Goal: Information Seeking & Learning: Learn about a topic

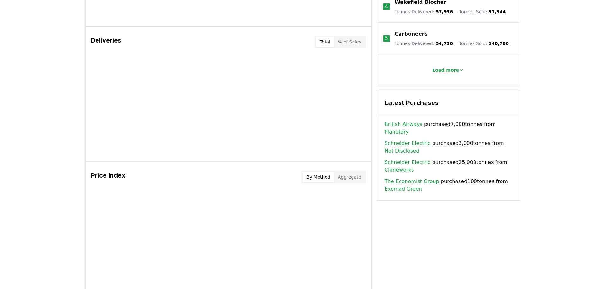
scroll to position [444, 0]
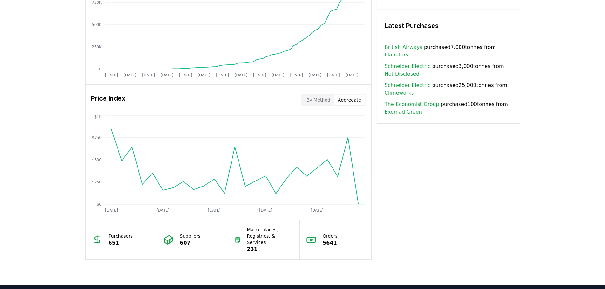
click at [342, 101] on button "Aggregate" at bounding box center [349, 100] width 31 height 10
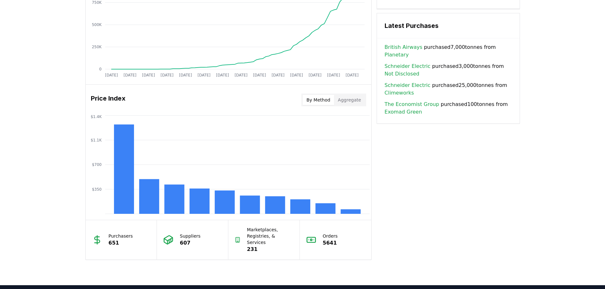
click at [323, 101] on button "By Method" at bounding box center [317, 100] width 31 height 10
click at [322, 209] on rect at bounding box center [325, 208] width 20 height 10
click at [323, 209] on rect at bounding box center [325, 208] width 20 height 10
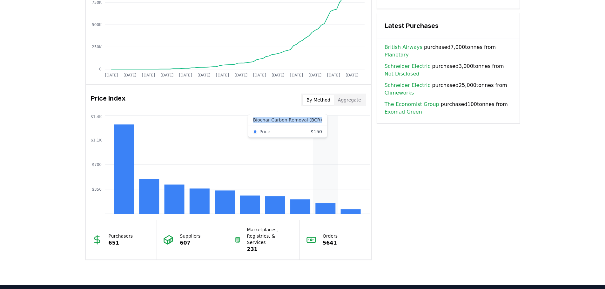
click at [323, 209] on rect at bounding box center [325, 208] width 20 height 10
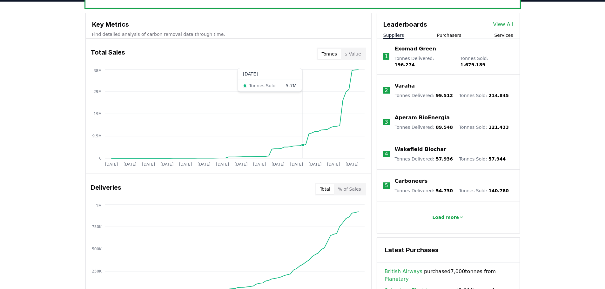
scroll to position [159, 0]
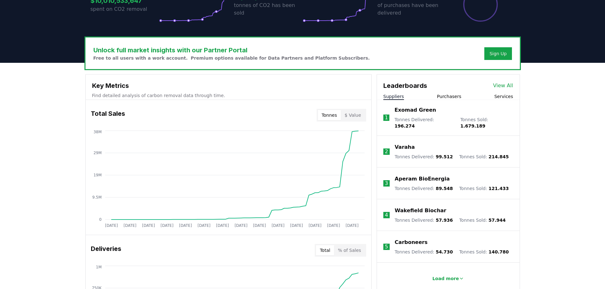
click at [354, 116] on button "$ Value" at bounding box center [353, 115] width 24 height 10
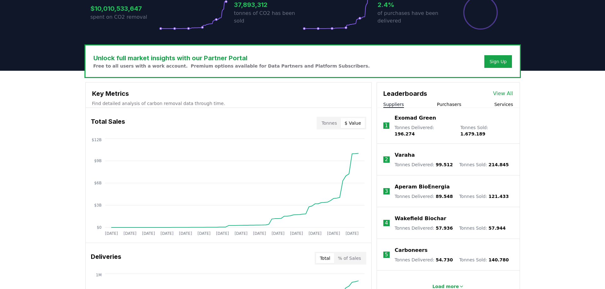
scroll to position [127, 0]
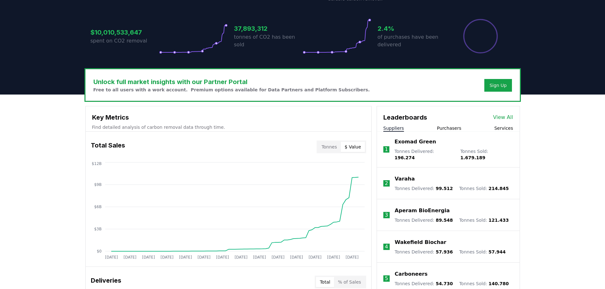
click at [504, 118] on link "View All" at bounding box center [503, 118] width 20 height 8
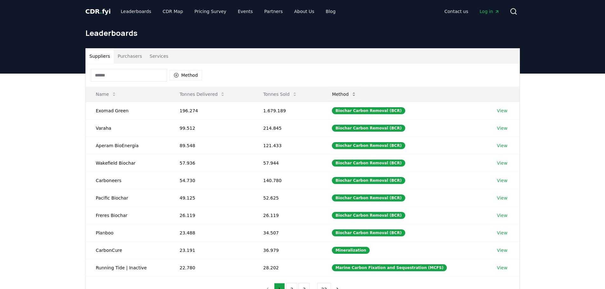
click at [361, 95] on button "Method" at bounding box center [344, 94] width 35 height 13
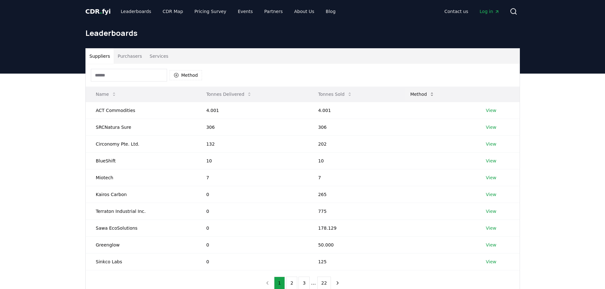
click at [429, 94] on icon at bounding box center [431, 94] width 5 height 5
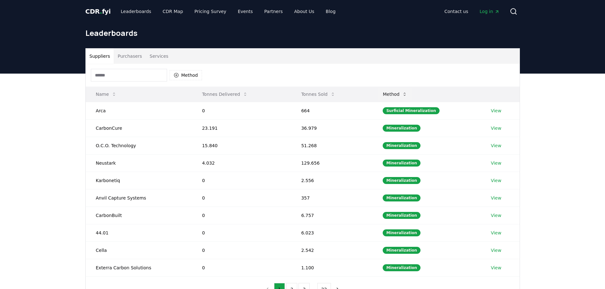
click at [405, 95] on icon at bounding box center [404, 94] width 5 height 5
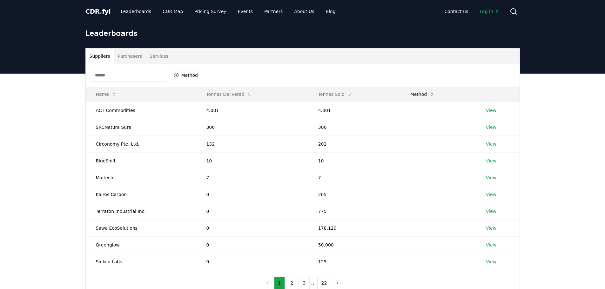
click at [431, 96] on icon at bounding box center [432, 94] width 2 height 3
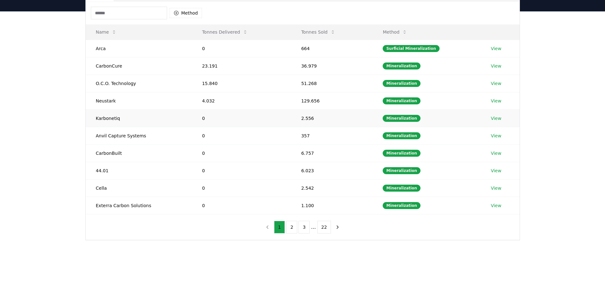
scroll to position [32, 0]
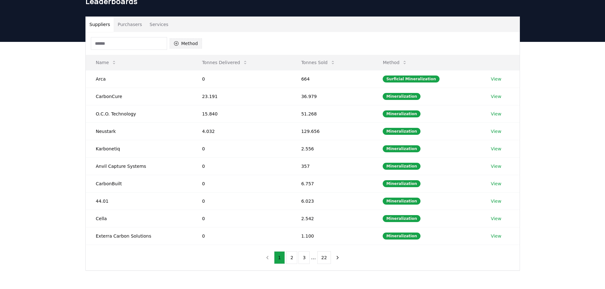
click at [187, 40] on button "Method" at bounding box center [185, 43] width 33 height 10
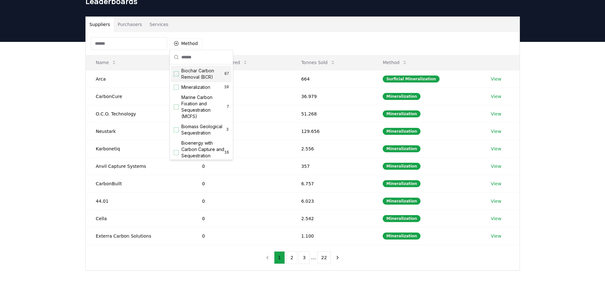
click at [177, 72] on div "Suggestions" at bounding box center [176, 73] width 5 height 5
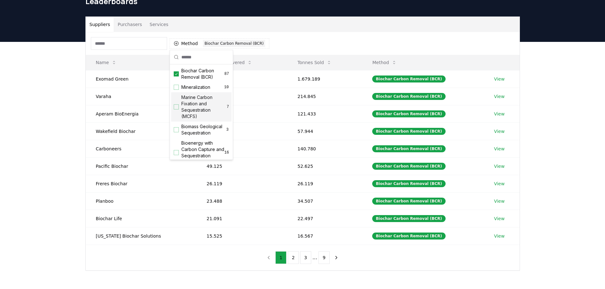
click at [548, 78] on div "Suppliers Purchasers Services Method 1 Biochar Carbon Removal (BCR) Name Tonnes…" at bounding box center [302, 169] width 605 height 254
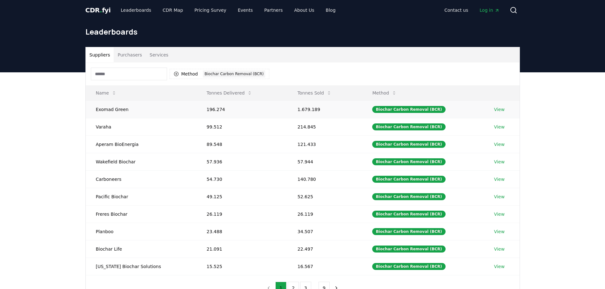
scroll to position [0, 0]
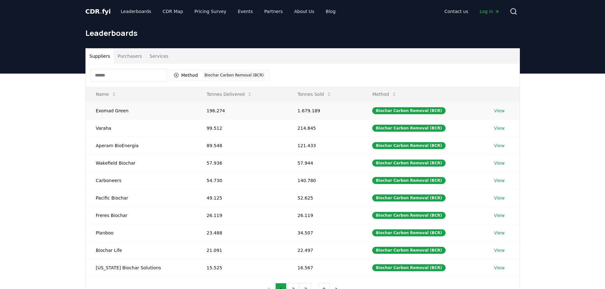
click at [496, 109] on link "View" at bounding box center [499, 111] width 10 height 6
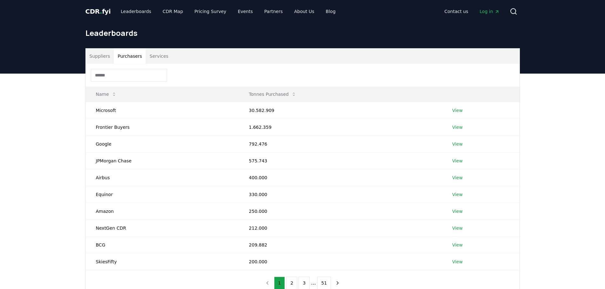
click at [126, 60] on button "Purchasers" at bounding box center [130, 56] width 32 height 15
click at [104, 57] on button "Suppliers" at bounding box center [100, 56] width 28 height 15
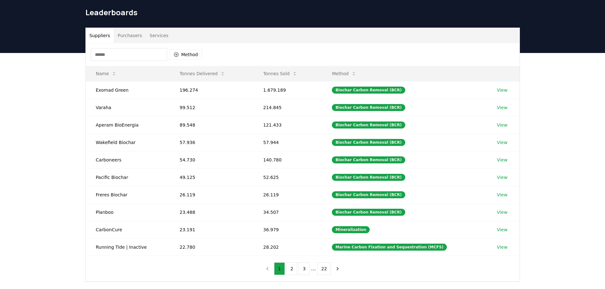
scroll to position [32, 0]
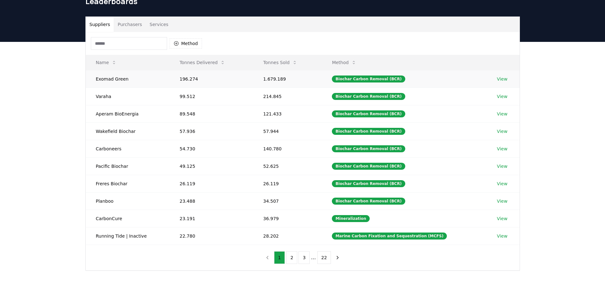
click at [499, 79] on link "View" at bounding box center [502, 79] width 10 height 6
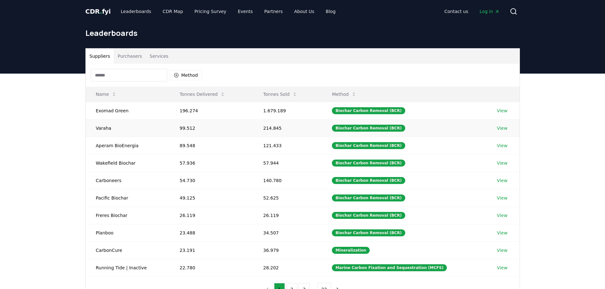
scroll to position [32, 0]
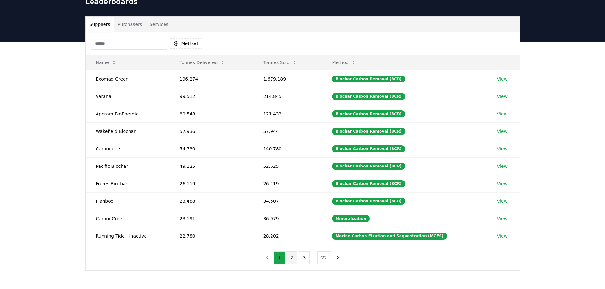
click at [294, 258] on button "2" at bounding box center [291, 257] width 11 height 13
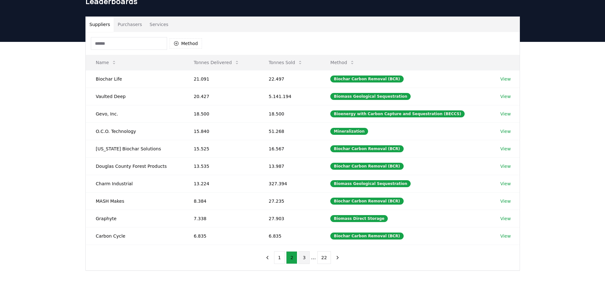
click at [305, 256] on button "3" at bounding box center [303, 257] width 11 height 13
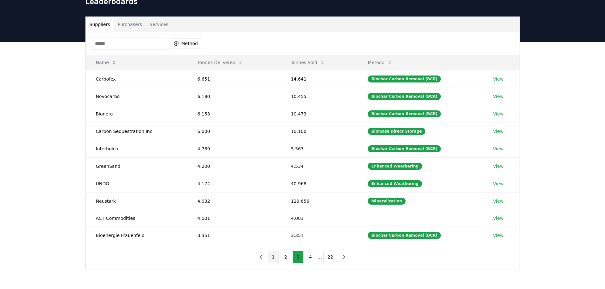
click at [278, 259] on button "1" at bounding box center [273, 257] width 11 height 13
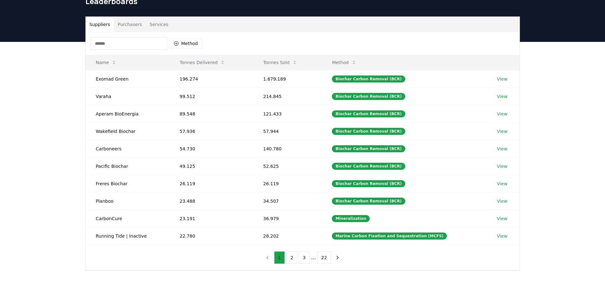
click at [278, 259] on button "1" at bounding box center [279, 257] width 11 height 13
click at [497, 79] on link "View" at bounding box center [502, 79] width 10 height 6
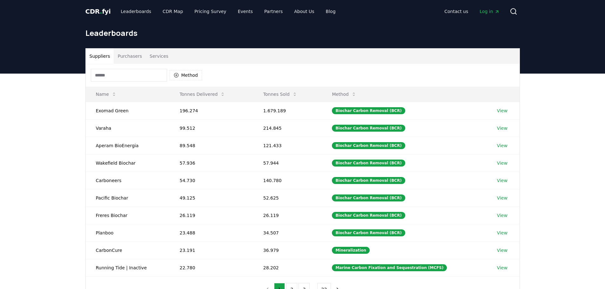
scroll to position [32, 0]
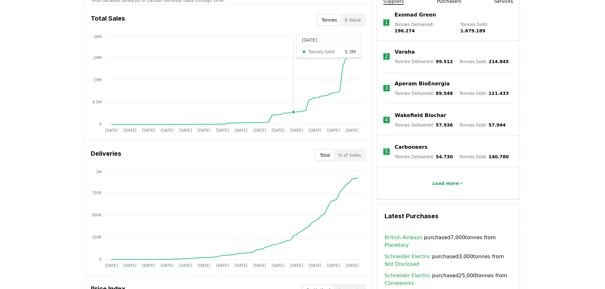
scroll to position [159, 0]
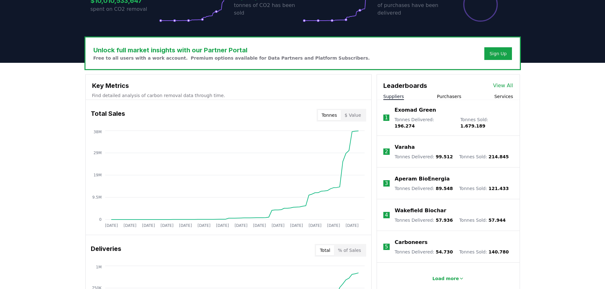
click at [506, 87] on link "View All" at bounding box center [503, 86] width 20 height 8
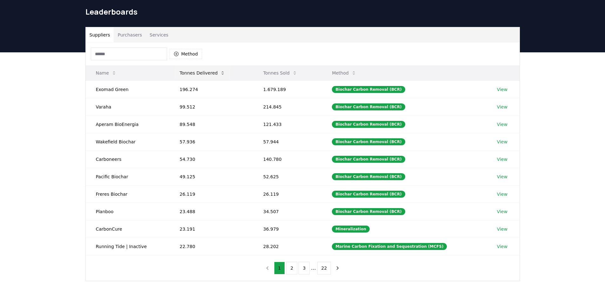
scroll to position [32, 0]
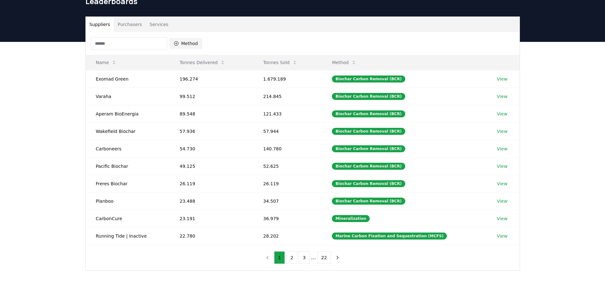
click at [180, 42] on button "Method" at bounding box center [185, 43] width 33 height 10
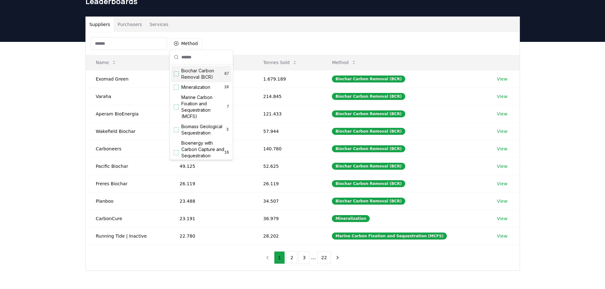
click at [176, 74] on div "Suggestions" at bounding box center [176, 73] width 5 height 5
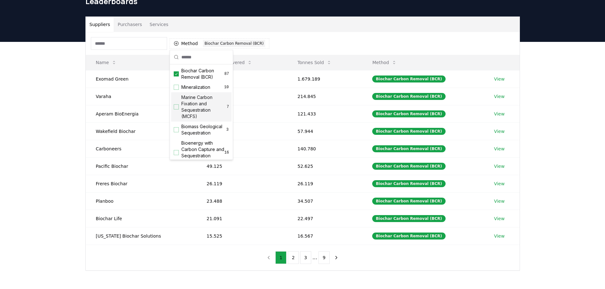
click at [538, 85] on div "Suppliers Purchasers Services Method 1 Biochar Carbon Removal (BCR) Name Tonnes…" at bounding box center [302, 169] width 605 height 254
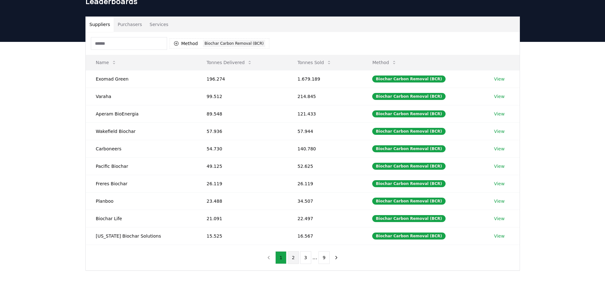
click at [295, 258] on button "2" at bounding box center [293, 257] width 11 height 13
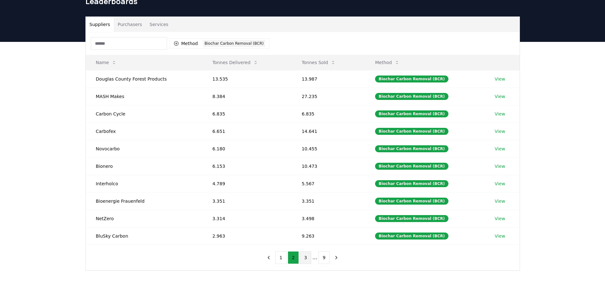
click at [303, 257] on button "3" at bounding box center [305, 257] width 11 height 13
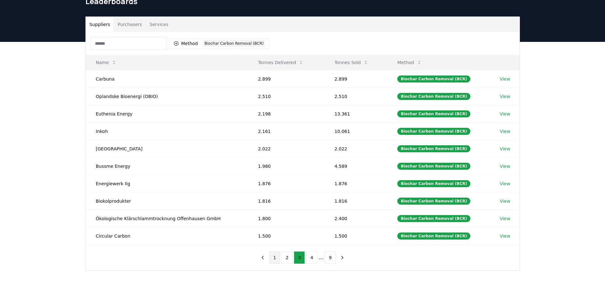
click at [275, 258] on button "1" at bounding box center [274, 257] width 11 height 13
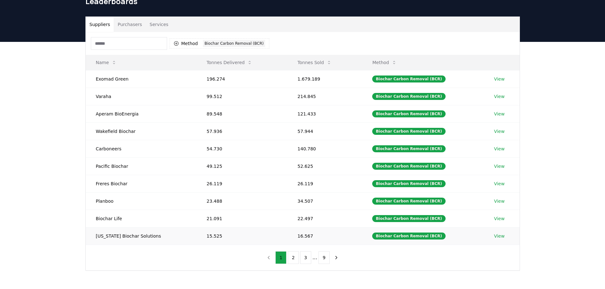
click at [495, 235] on link "View" at bounding box center [499, 236] width 10 height 6
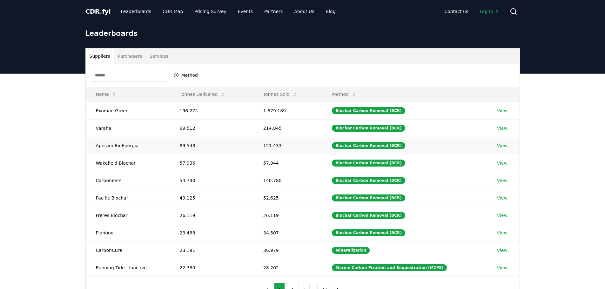
scroll to position [32, 0]
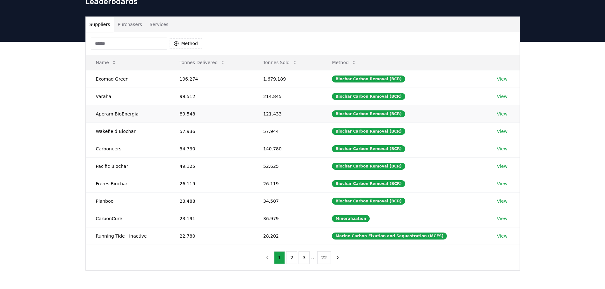
click at [508, 114] on td "View" at bounding box center [503, 113] width 33 height 17
click at [503, 114] on link "View" at bounding box center [502, 114] width 10 height 6
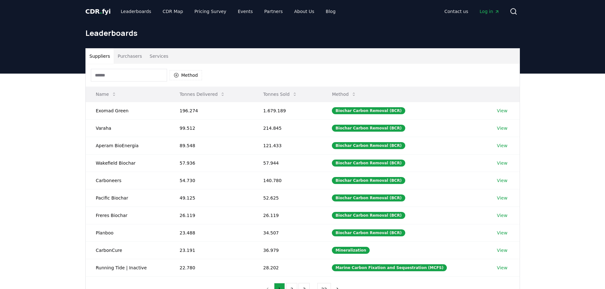
scroll to position [32, 0]
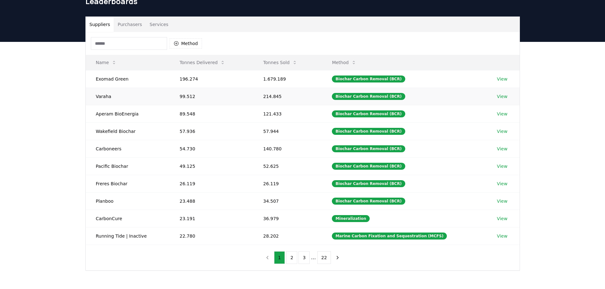
click at [498, 96] on link "View" at bounding box center [502, 96] width 10 height 6
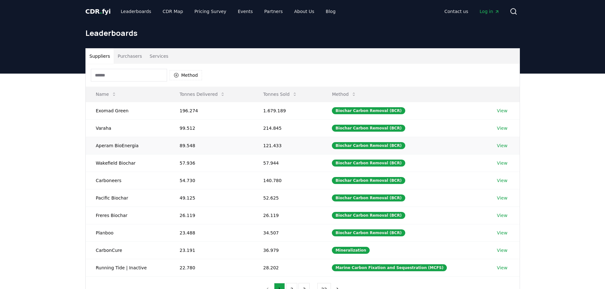
scroll to position [32, 0]
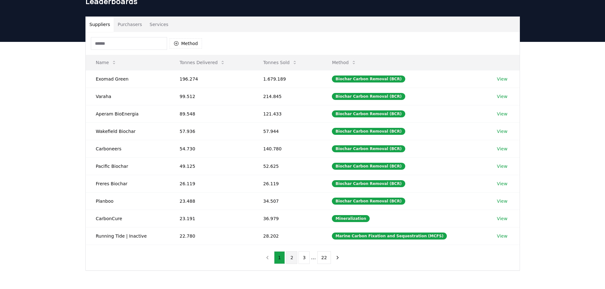
click at [296, 256] on button "2" at bounding box center [291, 257] width 11 height 13
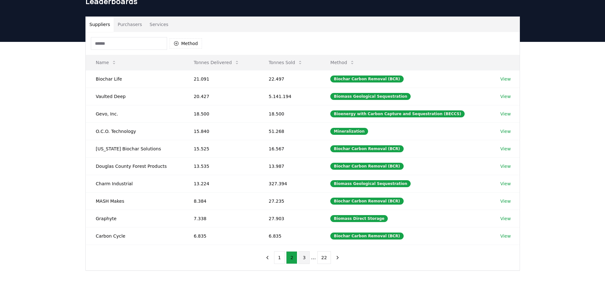
click at [305, 257] on button "3" at bounding box center [303, 257] width 11 height 13
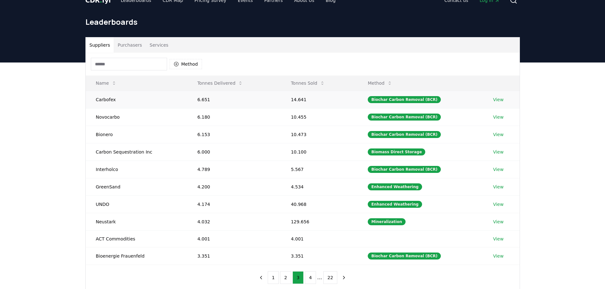
scroll to position [0, 0]
